Goal: Ask a question

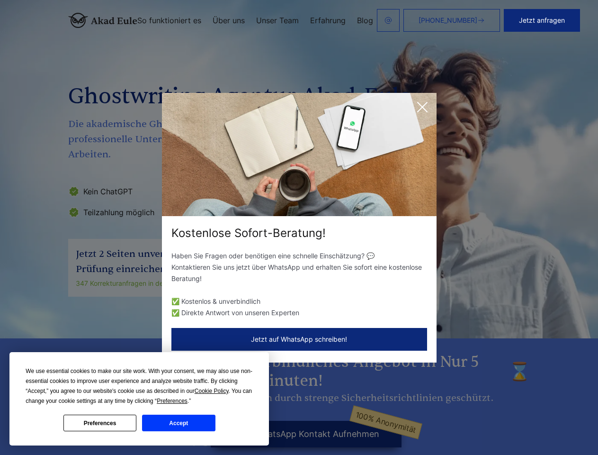
click at [299, 227] on div "Kostenlose Sofort-Beratung!" at bounding box center [299, 233] width 275 height 15
click at [213, 391] on span "Cookie Policy" at bounding box center [212, 391] width 34 height 7
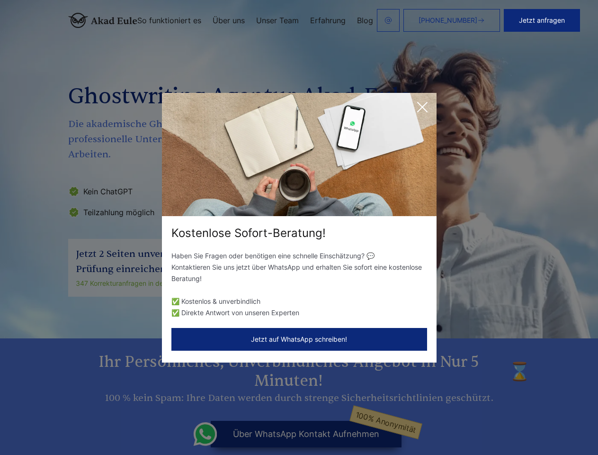
click at [183, 401] on div "Kostenlose Sofort-Beratung! Haben Sie Fragen oder benötigen eine schnelle Einsc…" at bounding box center [299, 227] width 598 height 455
click at [100, 423] on div "Kostenlose Sofort-Beratung! Haben Sie Fragen oder benötigen eine schnelle Einsc…" at bounding box center [299, 227] width 598 height 455
click at [179, 423] on div "Kostenlose Sofort-Beratung! Haben Sie Fragen oder benötigen eine schnelle Einsc…" at bounding box center [299, 227] width 598 height 455
click at [549, 20] on button "Jetzt anfragen" at bounding box center [542, 20] width 76 height 23
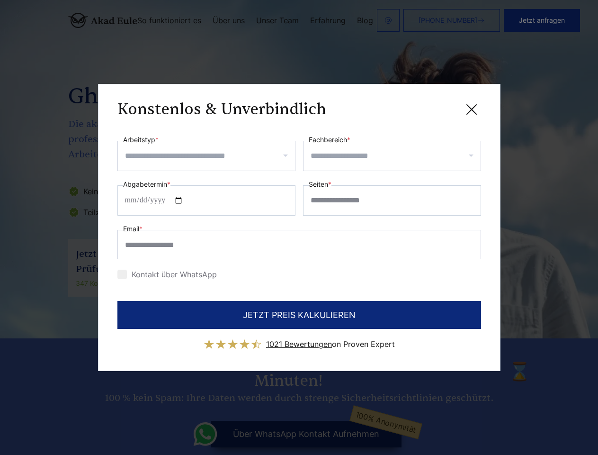
click at [423, 107] on div "Konstenlos & Unverbindlich" at bounding box center [300, 109] width 364 height 12
click at [299, 339] on span "1021 Bewertungen" at bounding box center [299, 343] width 66 height 9
